Goal: Task Accomplishment & Management: Use online tool/utility

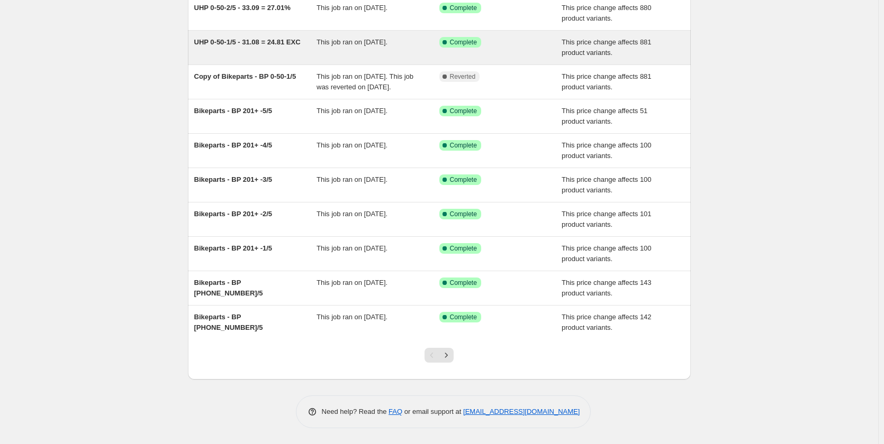
scroll to position [53, 0]
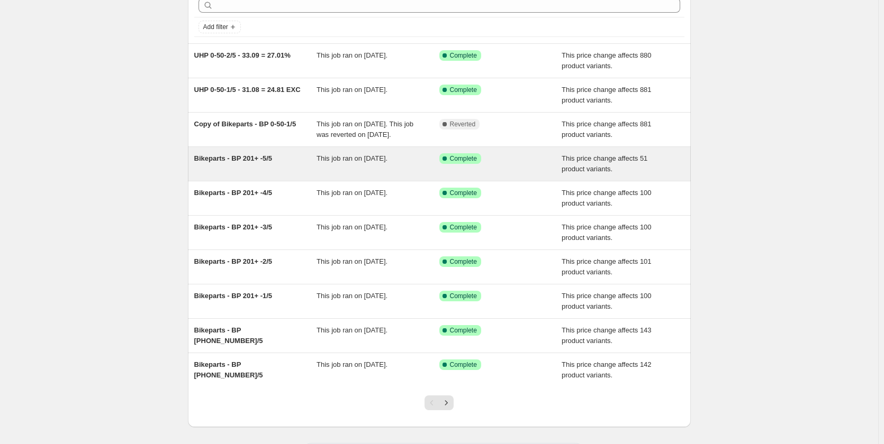
click at [261, 162] on span "Bikeparts - BP 201+ -5/5" at bounding box center [233, 158] width 78 height 8
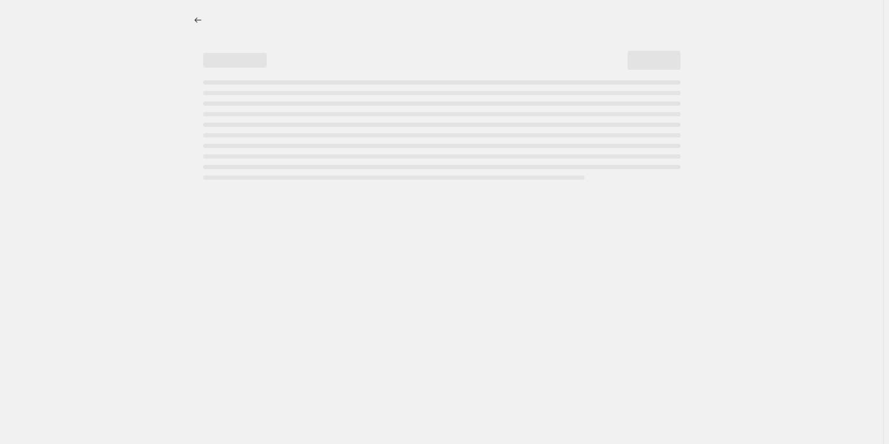
select select "margin"
select select "no_change"
select select "tag"
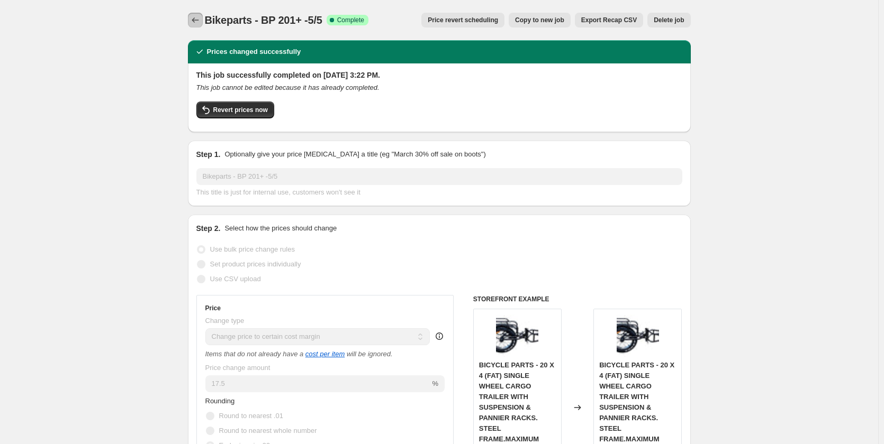
click at [198, 17] on icon "Price change jobs" at bounding box center [195, 20] width 11 height 11
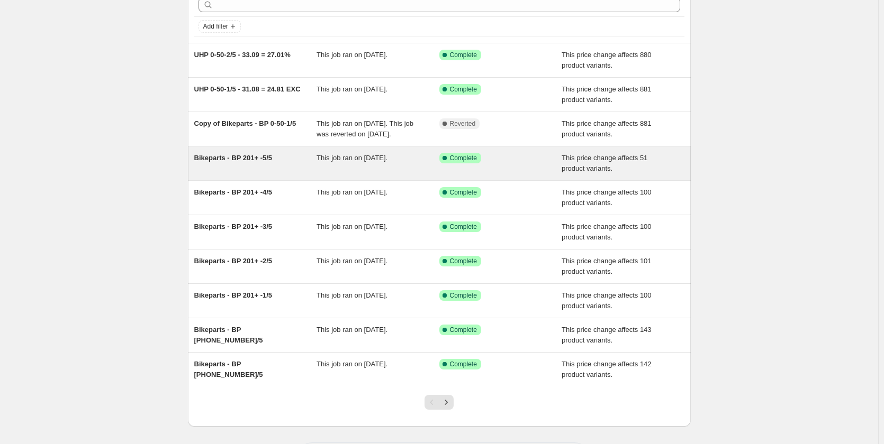
scroll to position [111, 0]
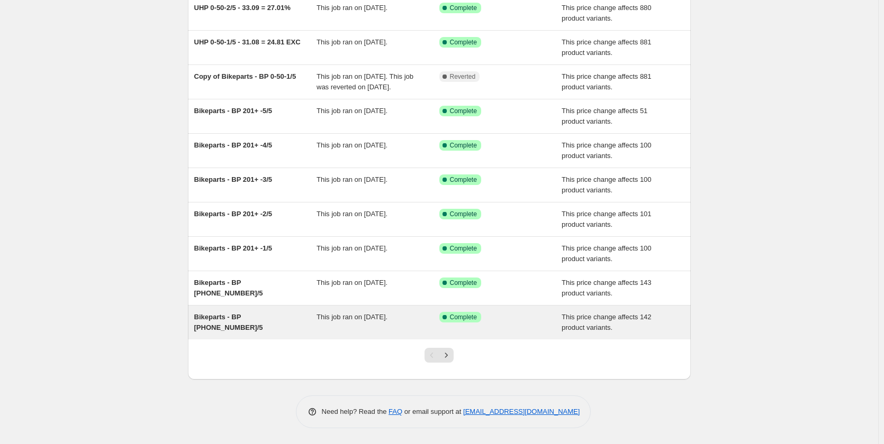
click at [263, 320] on span "Bikeparts - BP 151-200-4/5" at bounding box center [228, 322] width 69 height 19
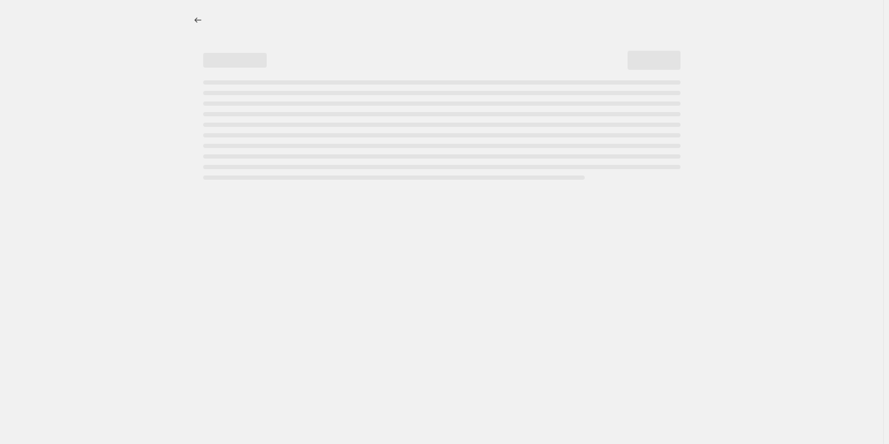
select select "margin"
select select "no_change"
select select "tag"
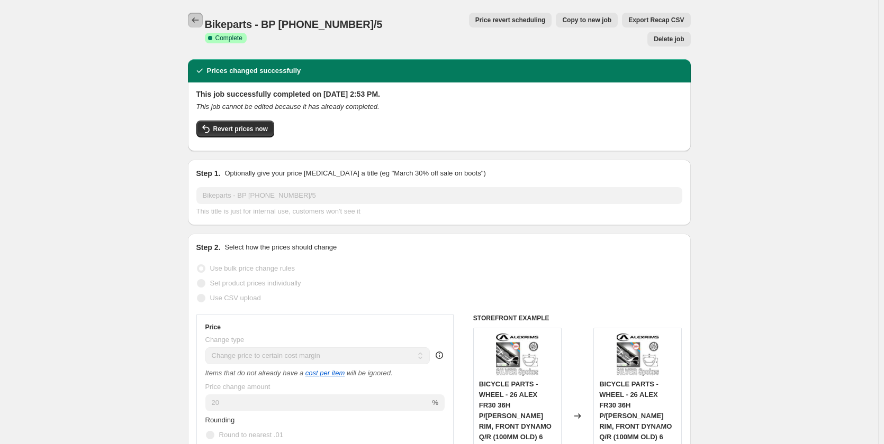
click at [201, 20] on icon "Price change jobs" at bounding box center [195, 20] width 11 height 11
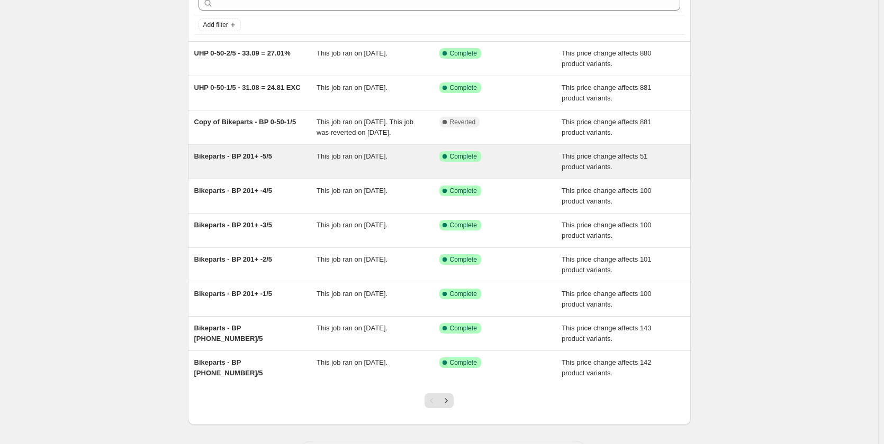
scroll to position [111, 0]
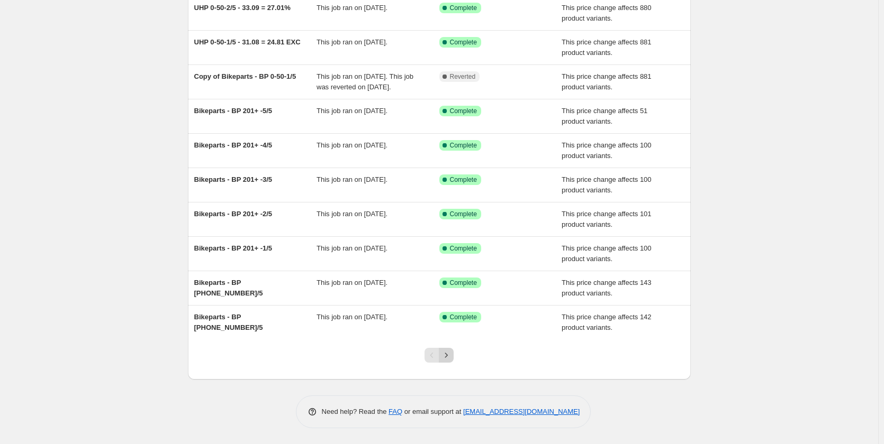
click at [451, 356] on icon "Next" at bounding box center [446, 355] width 11 height 11
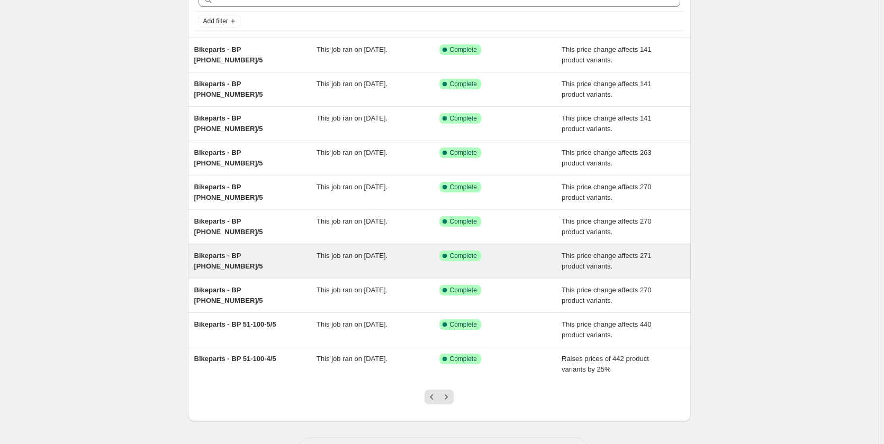
scroll to position [48, 0]
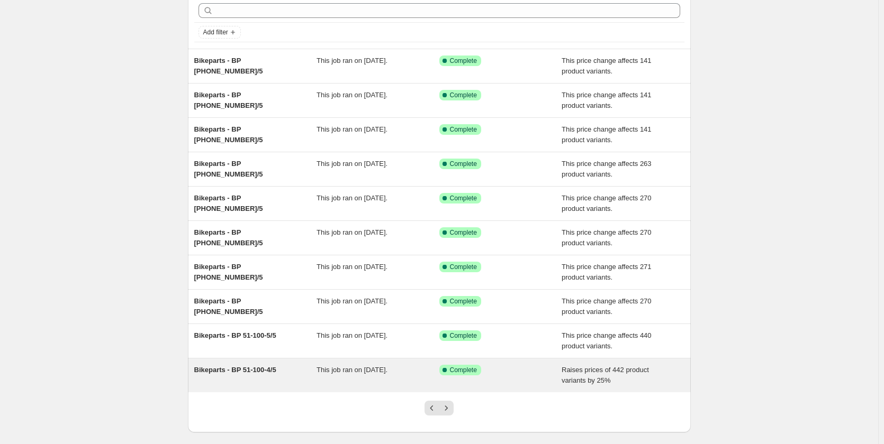
click at [272, 372] on span "Bikeparts - BP 51-100-4/5" at bounding box center [235, 370] width 82 height 8
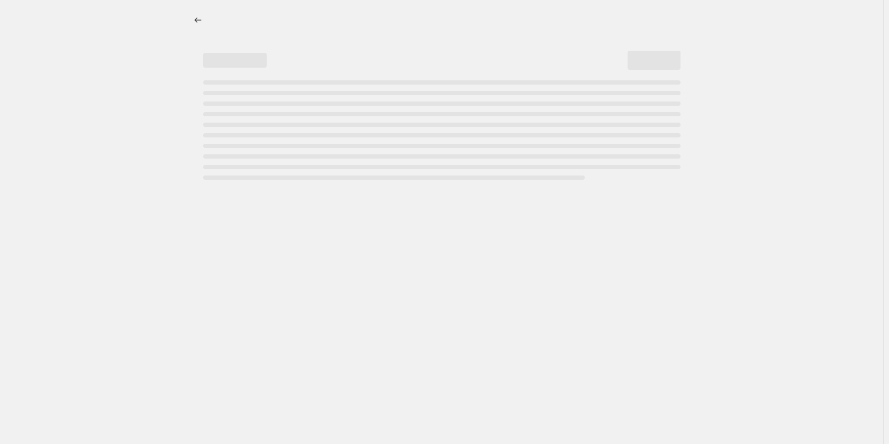
select select "percentage"
select select "no_change"
select select "tag"
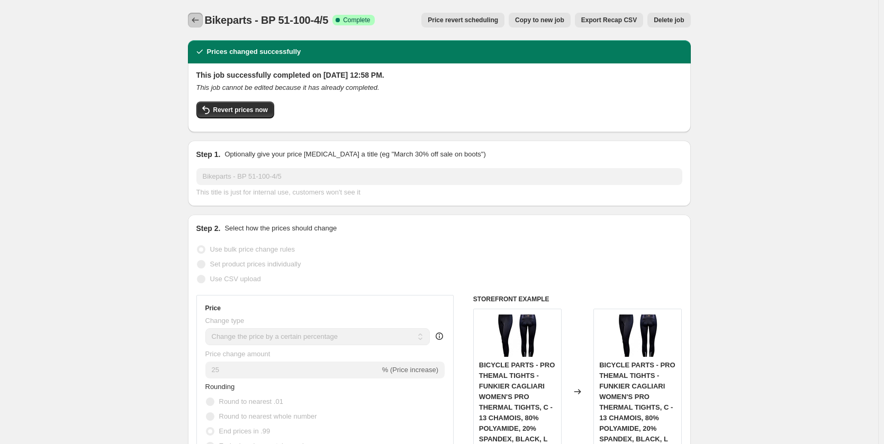
click at [192, 16] on icon "Price change jobs" at bounding box center [195, 20] width 11 height 11
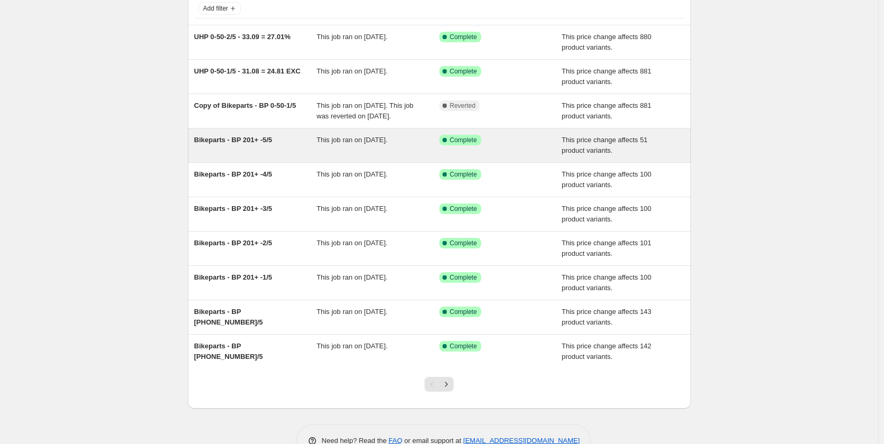
scroll to position [53, 0]
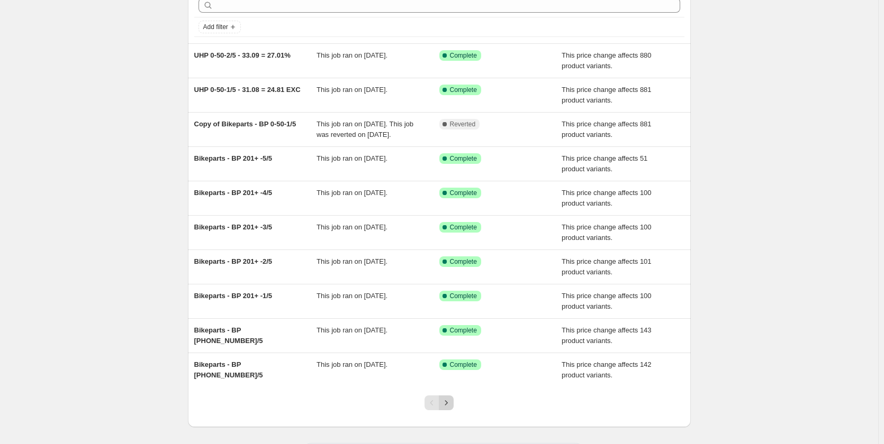
click at [450, 408] on icon "Next" at bounding box center [446, 403] width 11 height 11
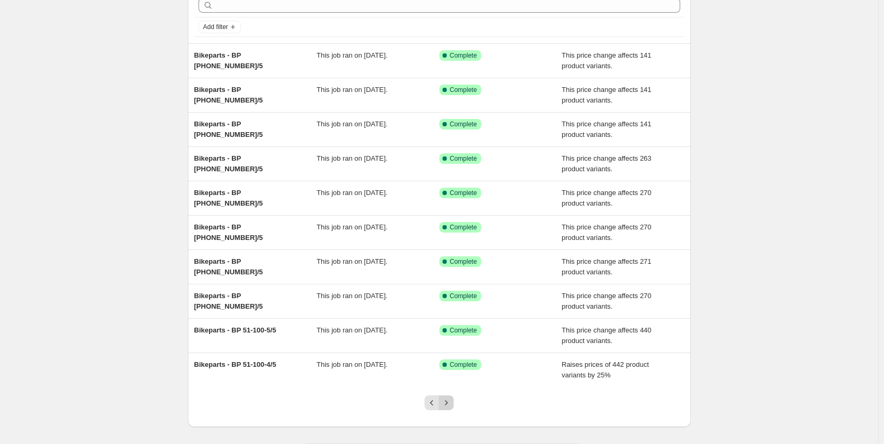
click at [447, 404] on icon "Next" at bounding box center [446, 403] width 11 height 11
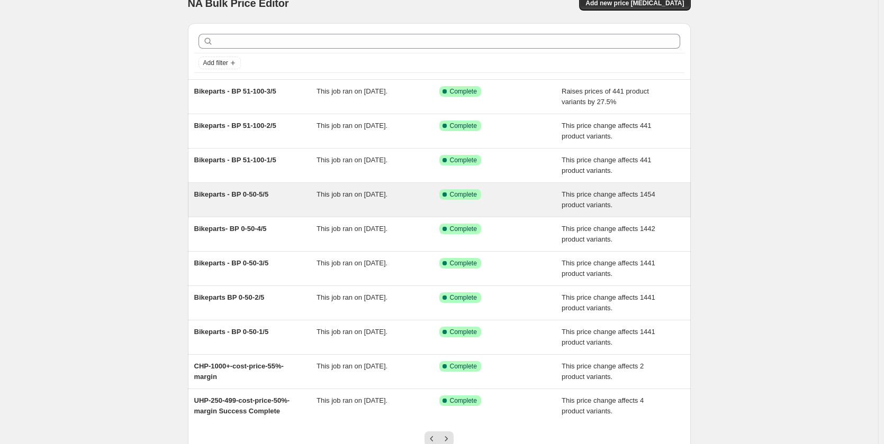
scroll to position [0, 0]
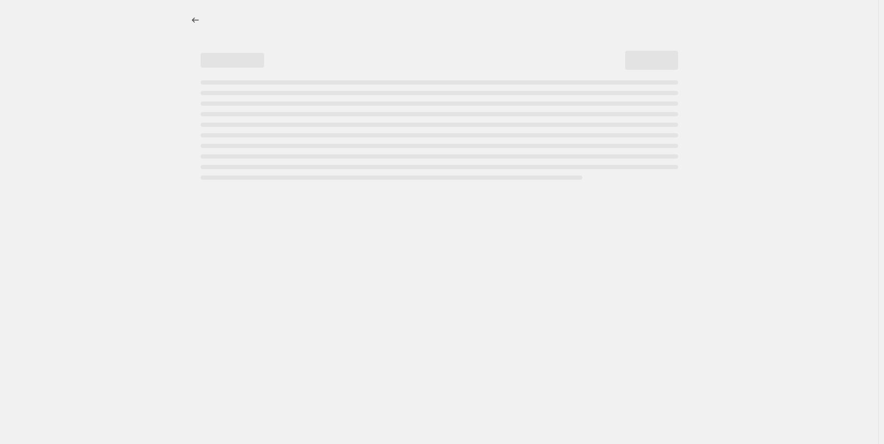
select select "percentage"
select select "no_change"
select select "tag"
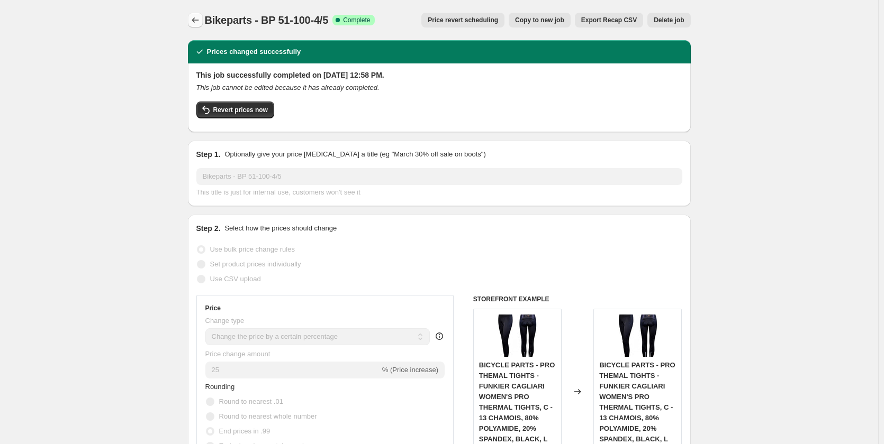
click at [198, 20] on icon "Price change jobs" at bounding box center [195, 20] width 11 height 11
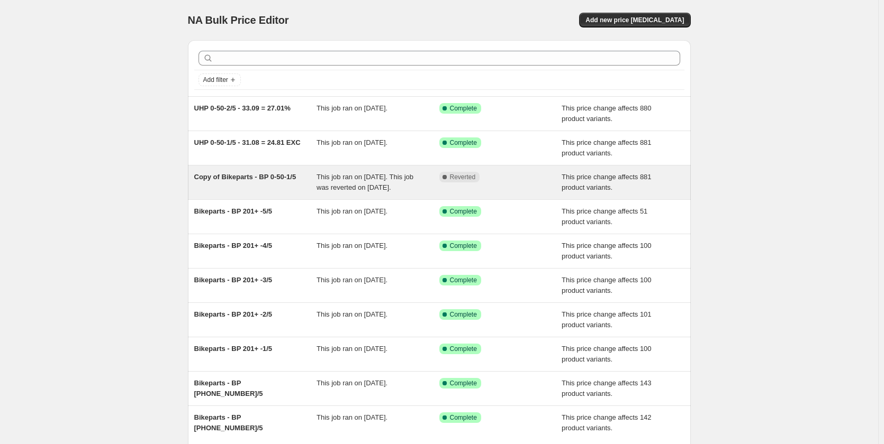
scroll to position [111, 0]
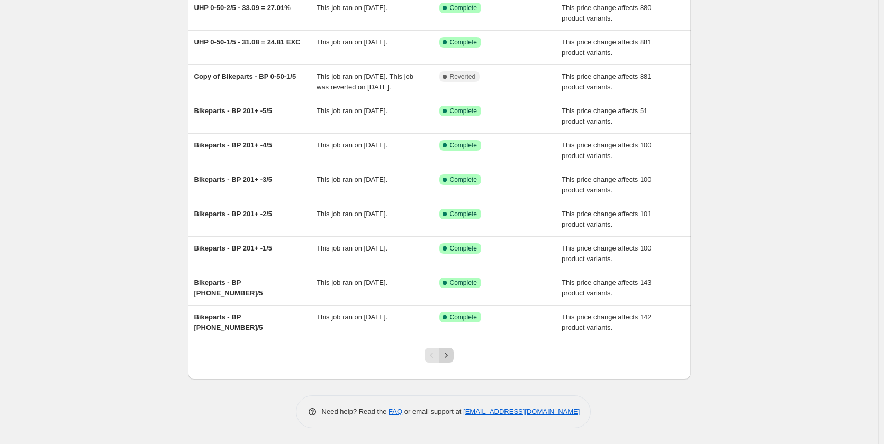
click at [448, 353] on icon "Next" at bounding box center [446, 355] width 11 height 11
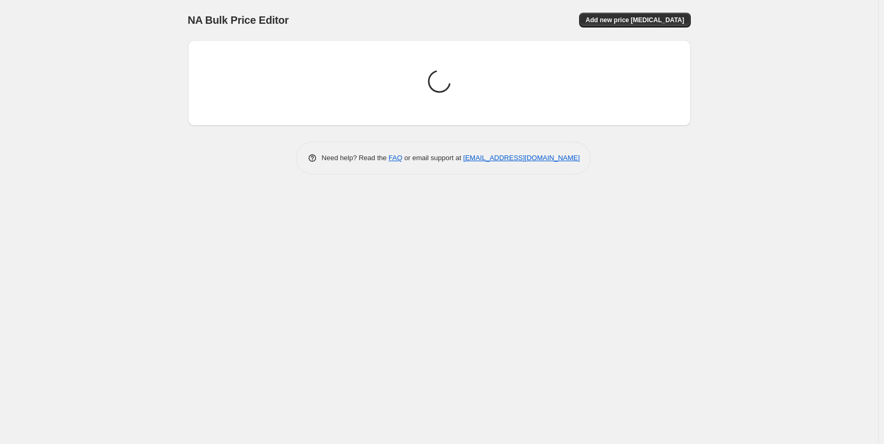
scroll to position [0, 0]
click at [448, 353] on div "NA Bulk Price Editor. This page is ready NA Bulk Price Editor Add new price cha…" at bounding box center [441, 222] width 883 height 444
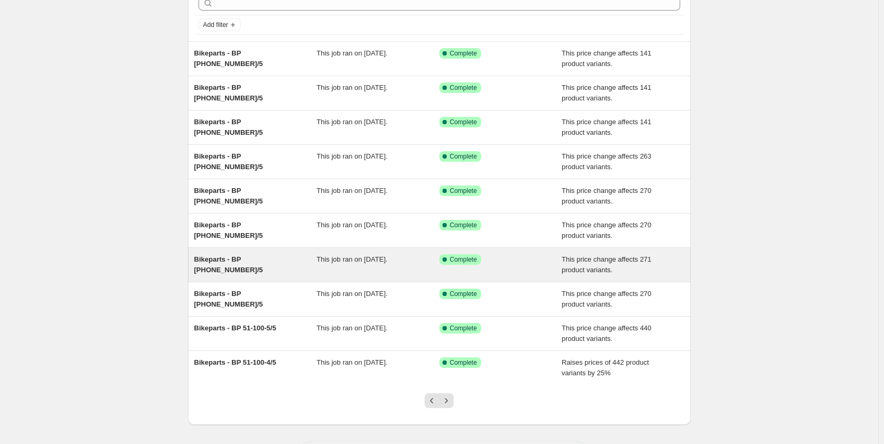
scroll to position [101, 0]
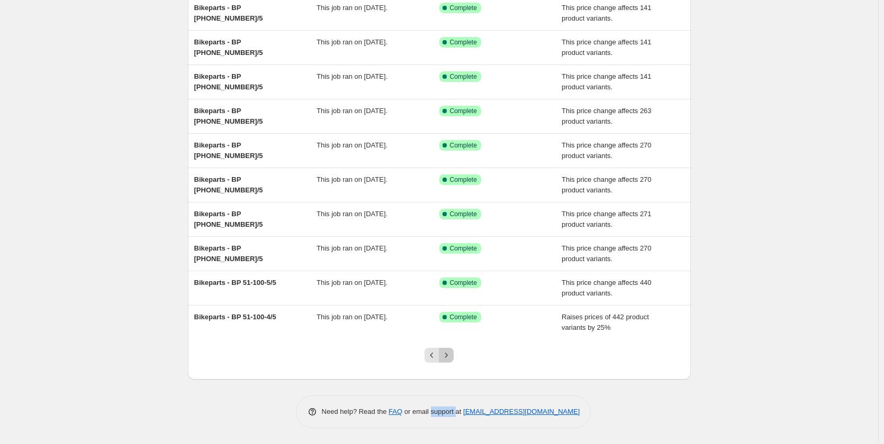
click at [450, 360] on icon "Next" at bounding box center [446, 355] width 11 height 11
